Goal: Task Accomplishment & Management: Use online tool/utility

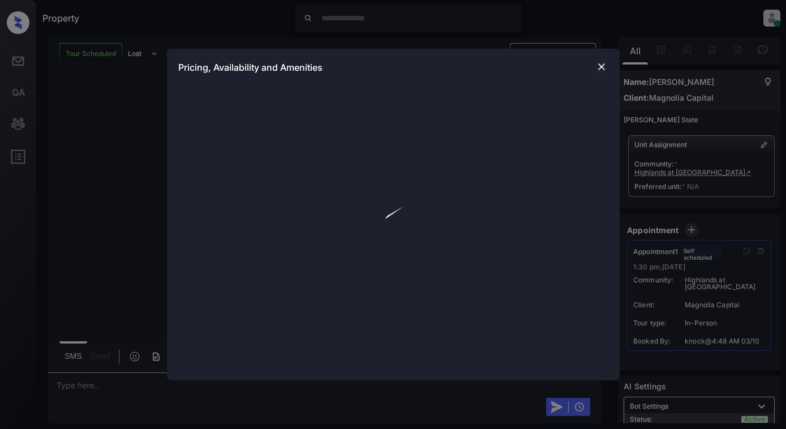
scroll to position [930, 0]
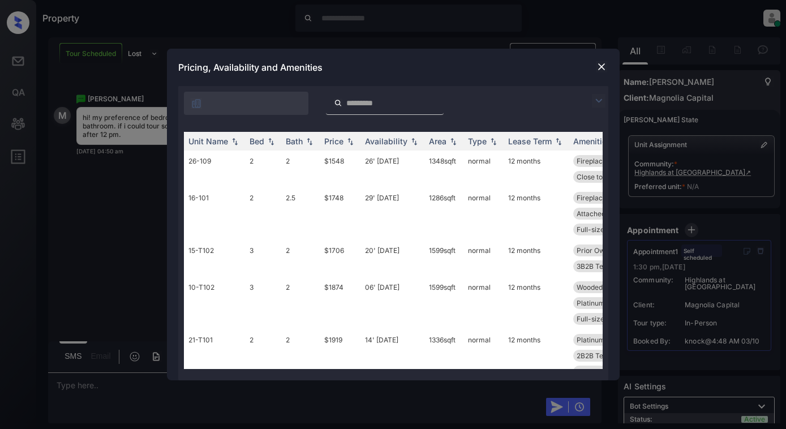
click at [600, 100] on img at bounding box center [599, 101] width 14 height 14
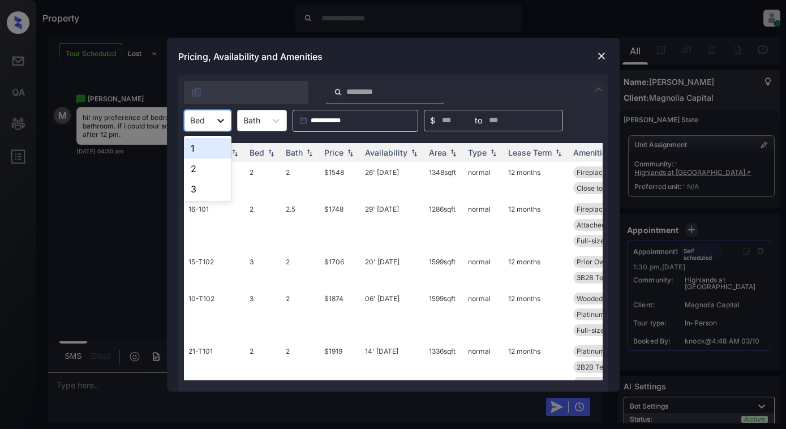
click at [218, 125] on icon at bounding box center [220, 120] width 11 height 11
click at [209, 148] on div "1" at bounding box center [208, 148] width 48 height 20
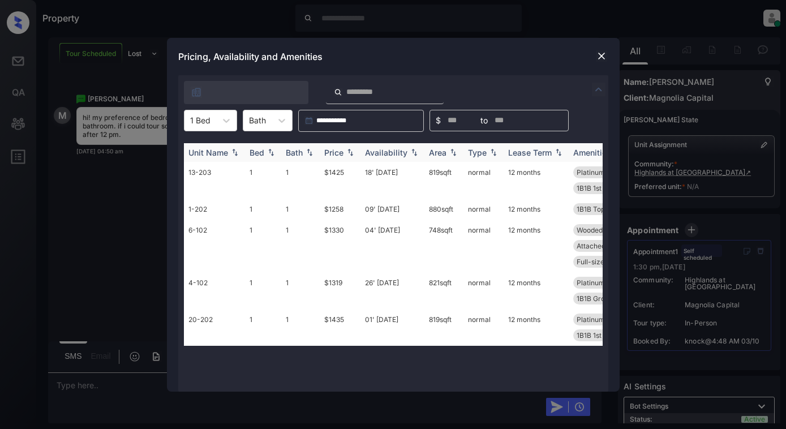
click at [339, 145] on th "Price" at bounding box center [340, 152] width 41 height 19
click at [597, 56] on img at bounding box center [601, 55] width 11 height 11
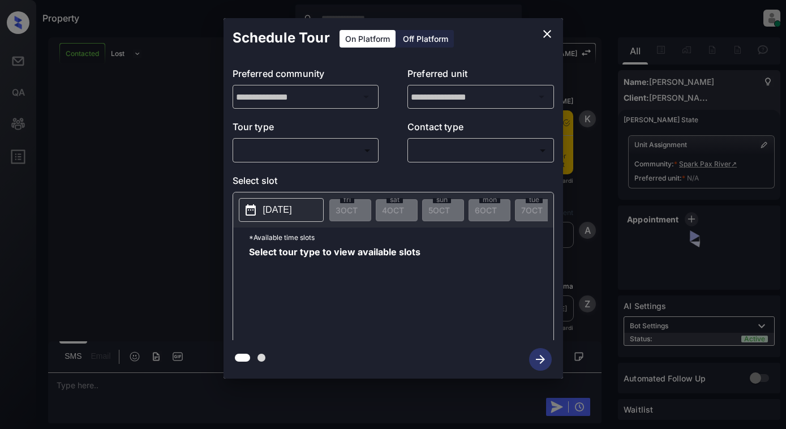
scroll to position [545, 0]
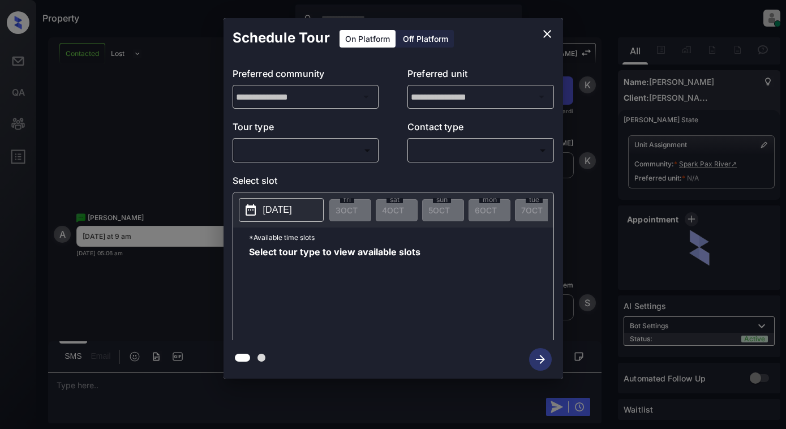
click at [335, 157] on body "Property Dominic Ceralde Online Set yourself offline Set yourself on break Prof…" at bounding box center [393, 214] width 786 height 429
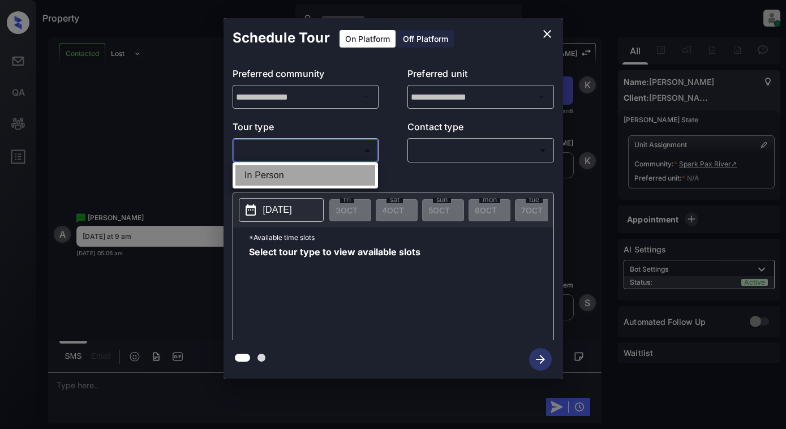
click at [336, 171] on li "In Person" at bounding box center [305, 175] width 140 height 20
type input "********"
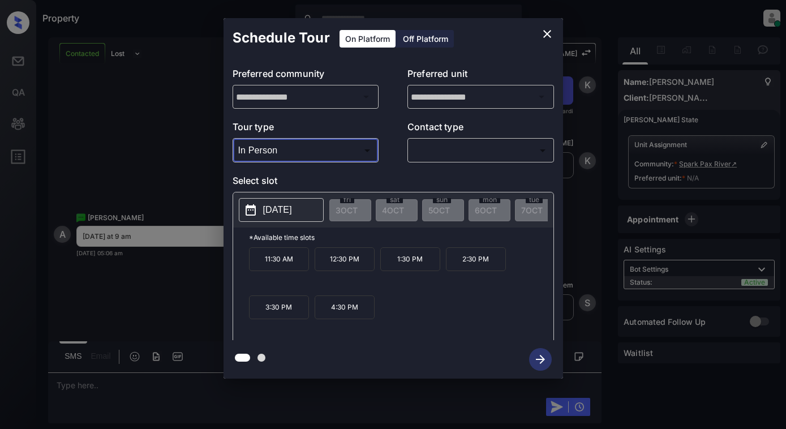
click at [273, 266] on p "11:30 AM" at bounding box center [279, 259] width 60 height 24
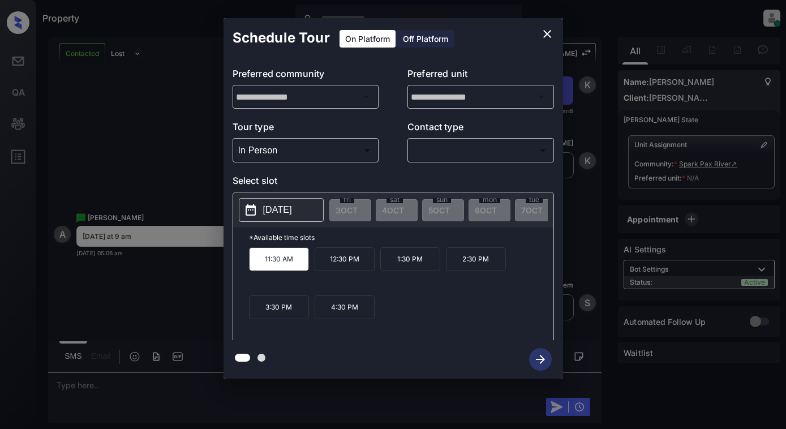
click at [311, 217] on button "2025-10-08" at bounding box center [281, 210] width 85 height 24
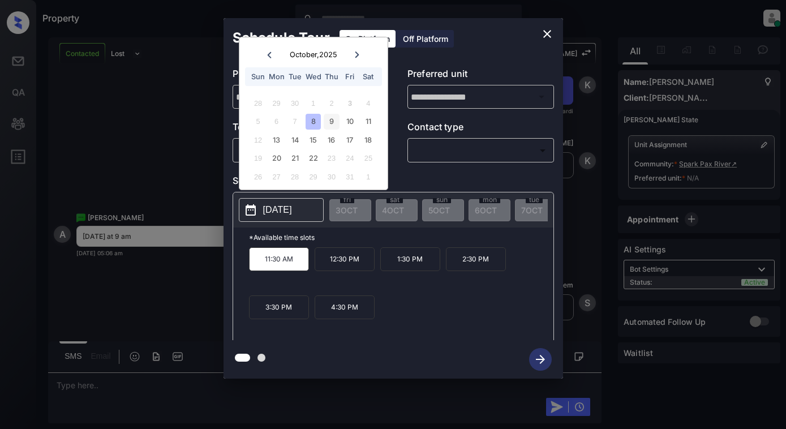
click at [338, 124] on div "9" at bounding box center [331, 121] width 15 height 15
click at [545, 33] on icon "close" at bounding box center [547, 34] width 8 height 8
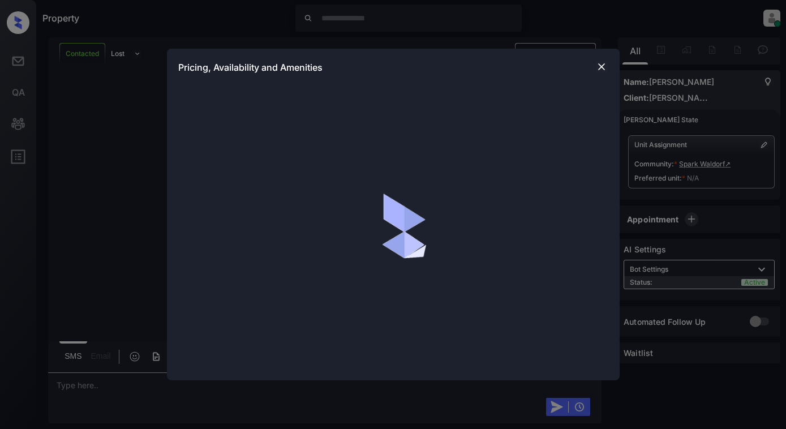
scroll to position [1609, 0]
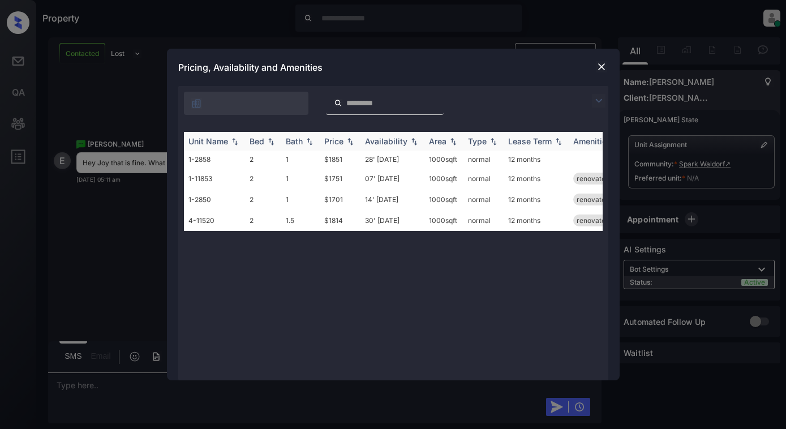
click at [343, 143] on div "Price" at bounding box center [333, 141] width 19 height 10
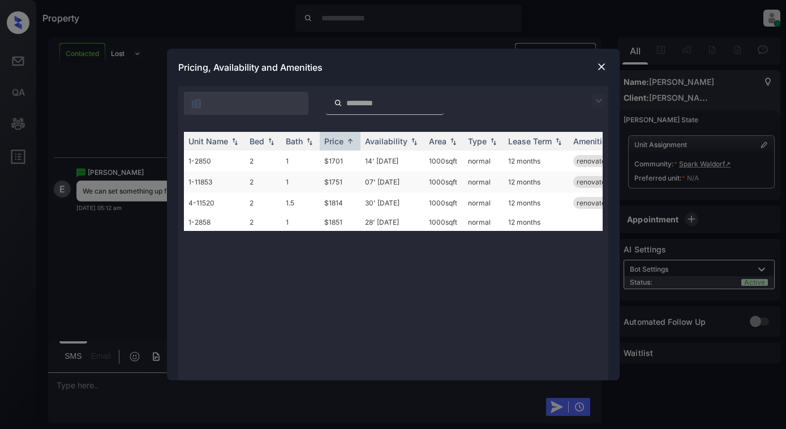
scroll to position [1825, 0]
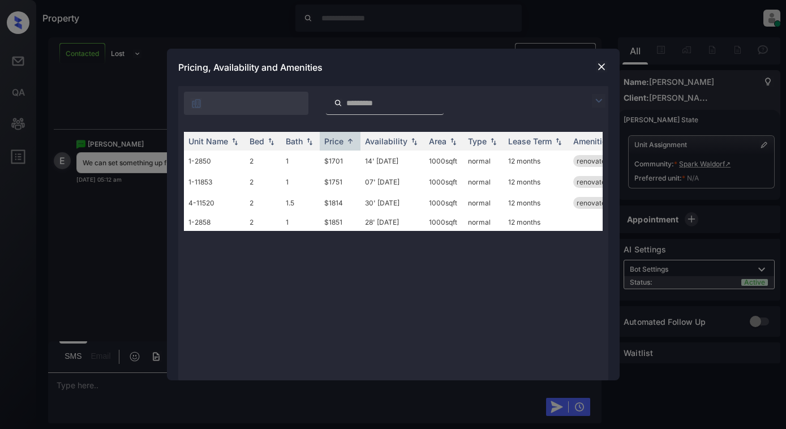
click at [603, 65] on img at bounding box center [601, 66] width 11 height 11
